Goal: Task Accomplishment & Management: Manage account settings

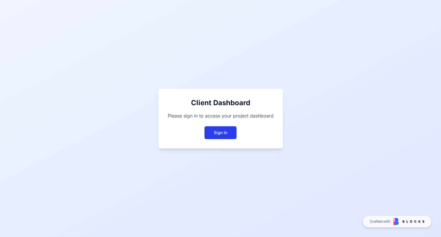
click at [225, 135] on button "Sign In" at bounding box center [221, 132] width 32 height 13
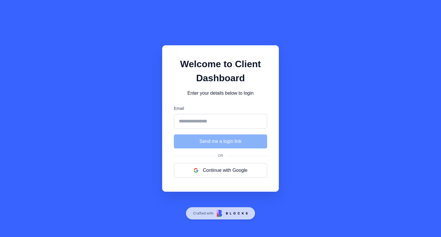
click at [156, 201] on div "Welcome to Client Dashboard Enter your details below to login Email Send me a l…" at bounding box center [220, 118] width 441 height 237
